Goal: Entertainment & Leisure: Consume media (video, audio)

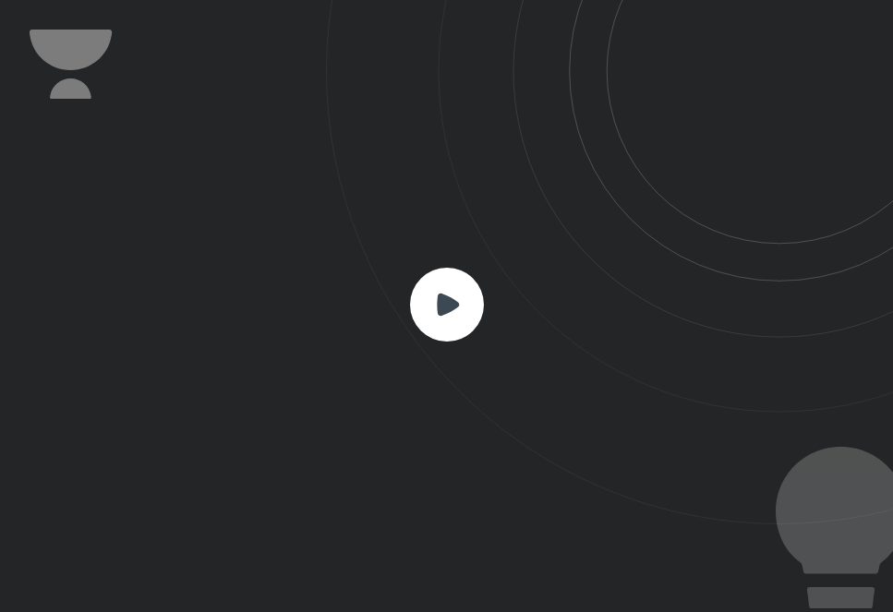
scroll to position [612, 893]
click at [450, 302] on icon at bounding box center [448, 304] width 22 height 22
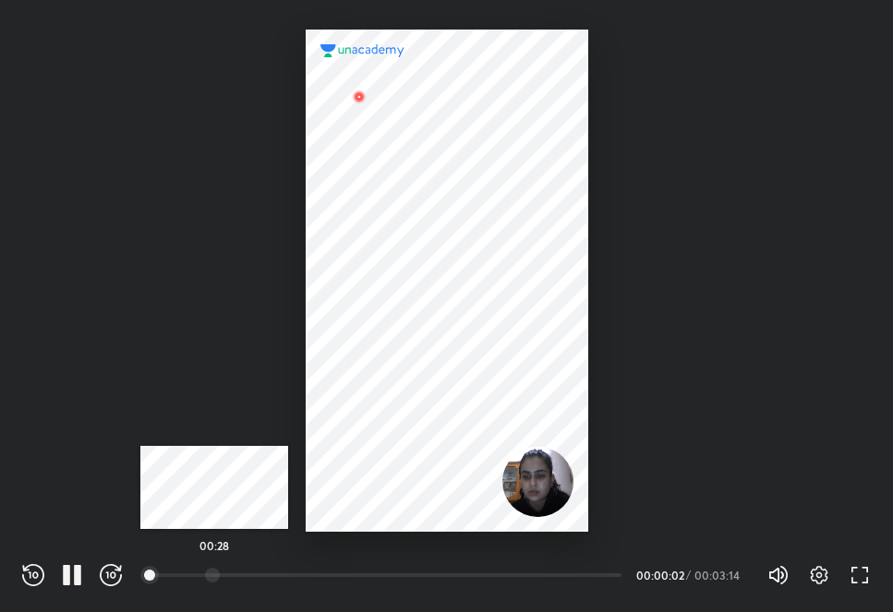
click at [214, 573] on div at bounding box center [212, 575] width 15 height 15
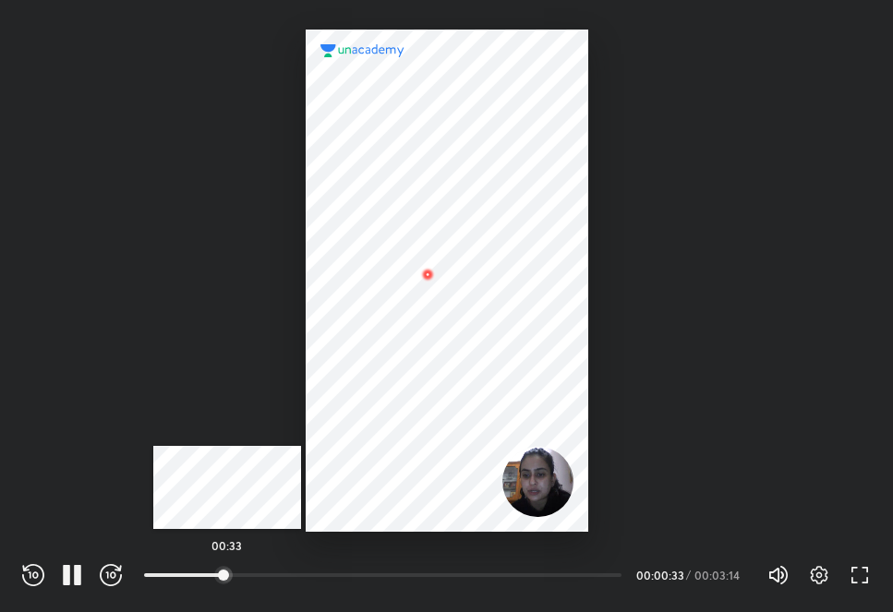
click at [227, 567] on div "00:33" at bounding box center [383, 575] width 478 height 18
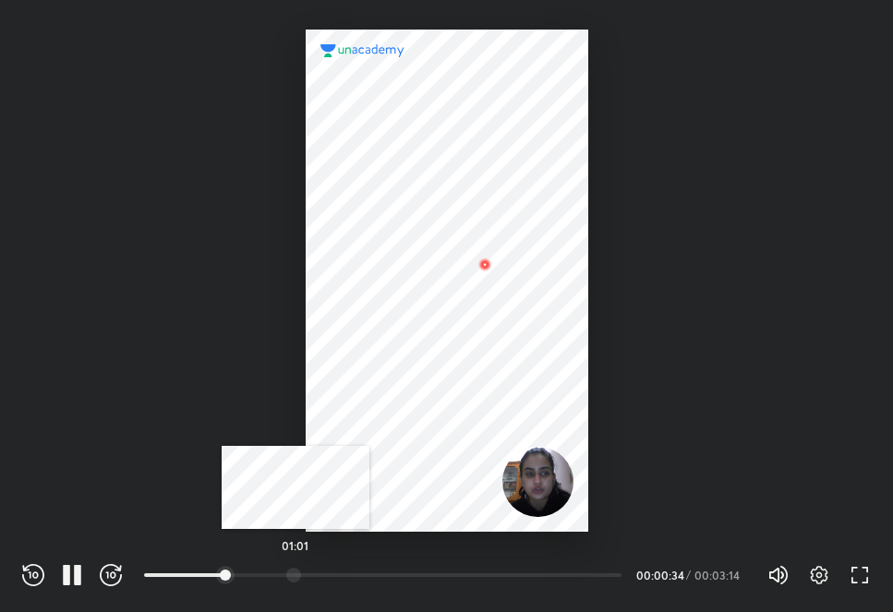
click at [296, 572] on div at bounding box center [293, 575] width 15 height 15
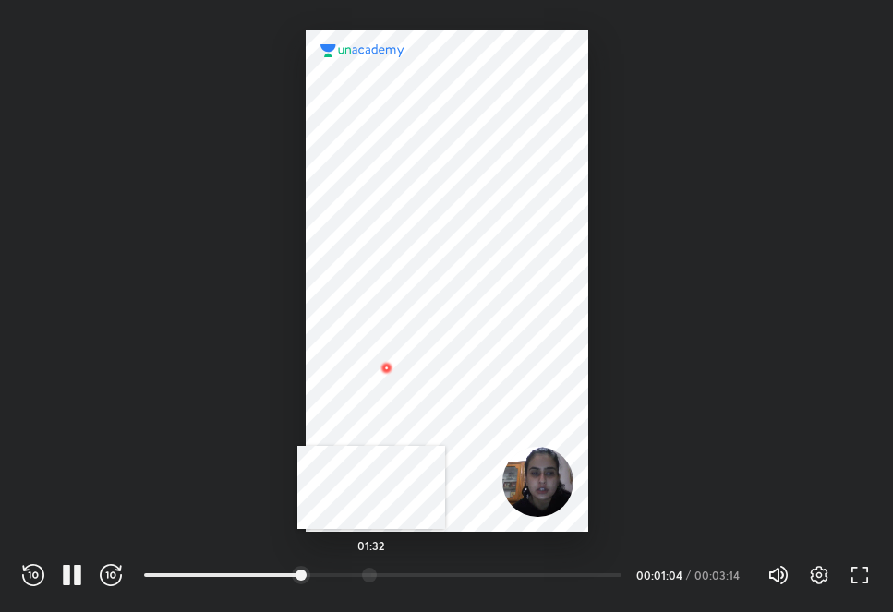
click at [371, 570] on div at bounding box center [369, 575] width 15 height 15
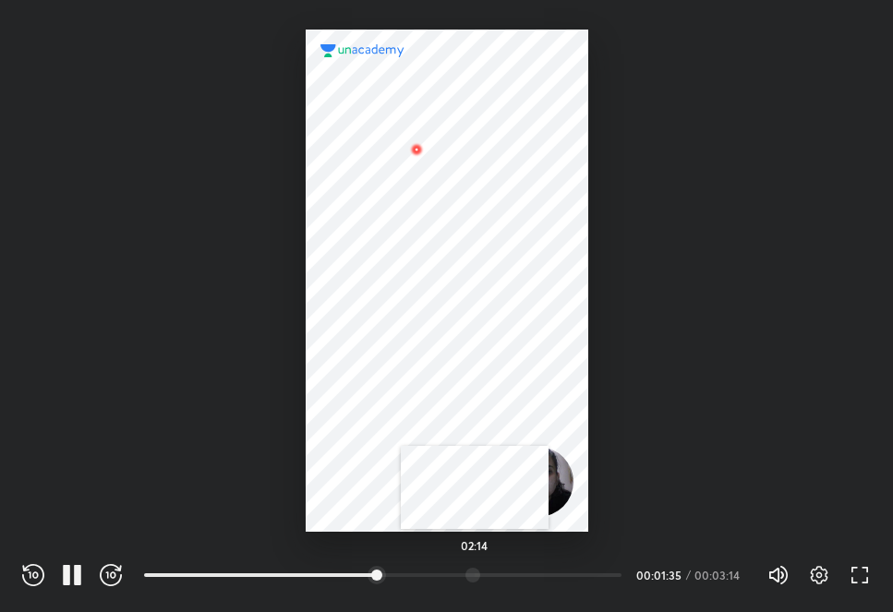
click at [475, 571] on div at bounding box center [473, 575] width 15 height 15
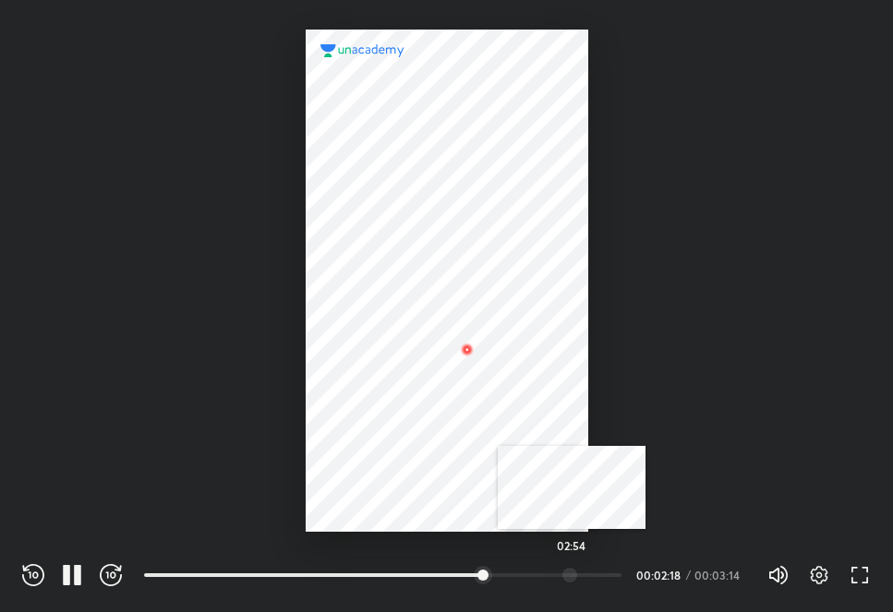
click at [572, 584] on div "02:54" at bounding box center [383, 575] width 478 height 18
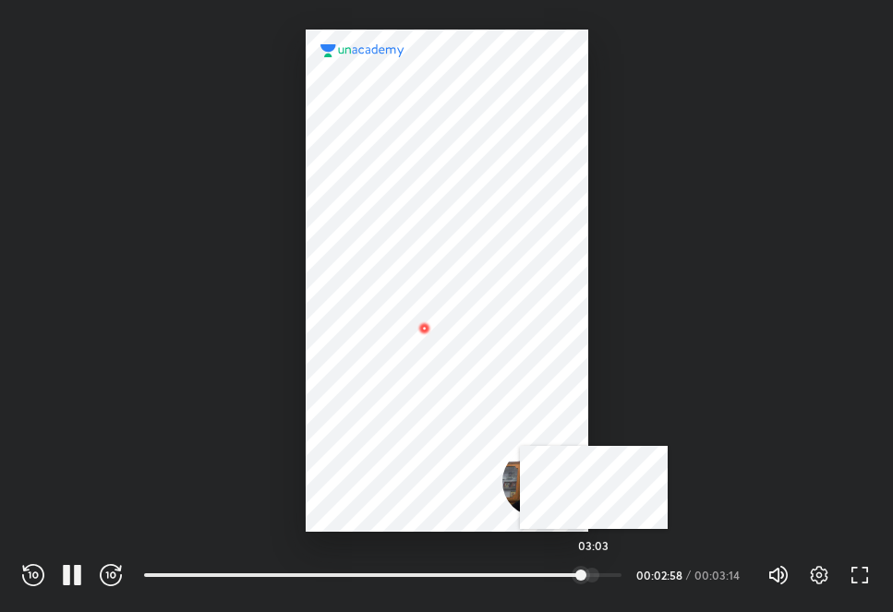
click at [594, 581] on div at bounding box center [592, 575] width 15 height 15
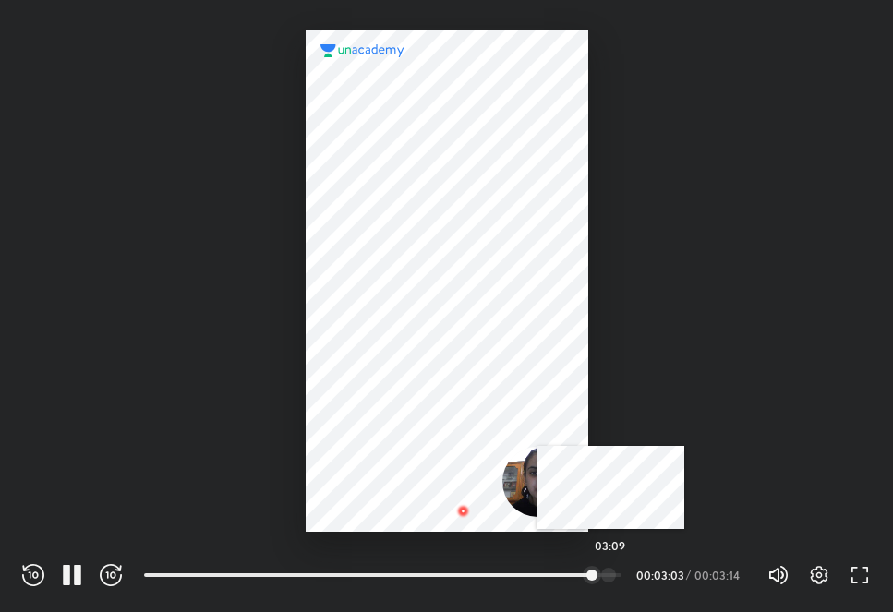
click at [611, 566] on div "03:09" at bounding box center [383, 575] width 478 height 18
